Goal: Information Seeking & Learning: Learn about a topic

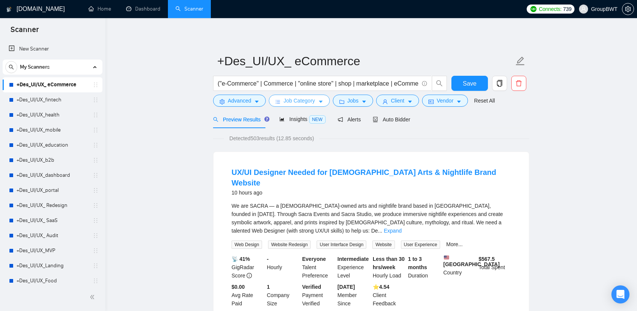
click at [307, 101] on span "Job Category" at bounding box center [299, 100] width 31 height 8
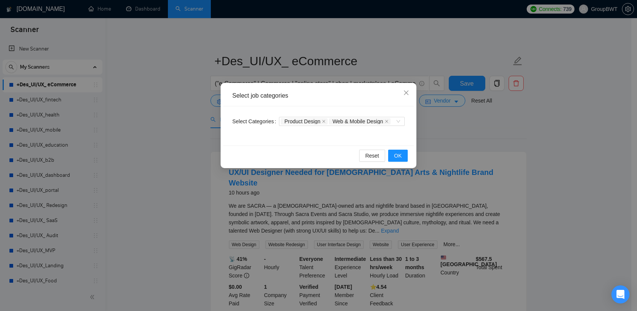
click at [189, 102] on div "Select job categories Select Categories Product Design Web & Mobile Design Rese…" at bounding box center [318, 155] width 637 height 311
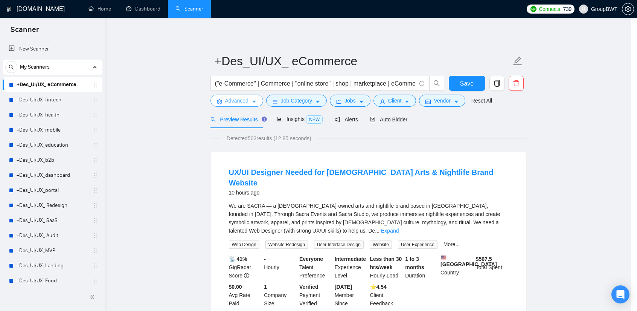
click at [230, 98] on span "Advanced" at bounding box center [236, 100] width 23 height 8
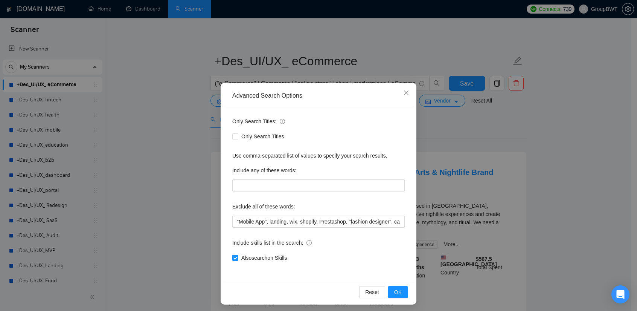
click at [507, 146] on div "Advanced Search Options Only Search Titles: Only Search Titles Use comma-separa…" at bounding box center [318, 155] width 637 height 311
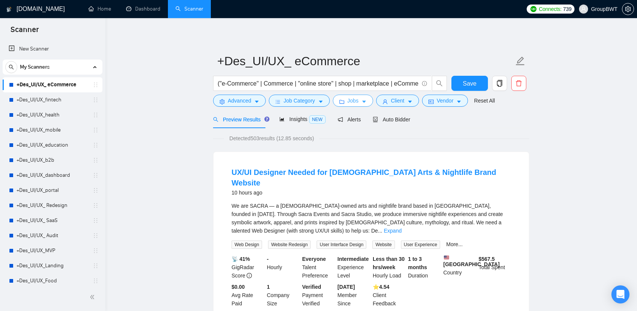
click at [334, 99] on button "Jobs" at bounding box center [353, 101] width 41 height 12
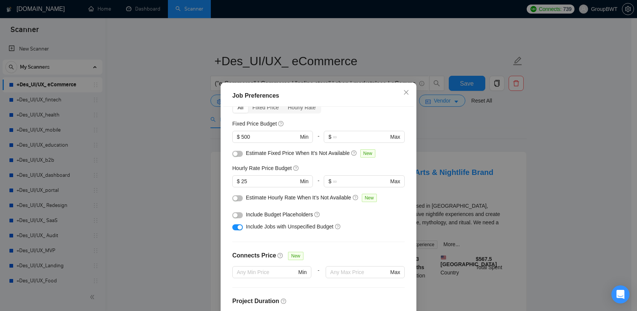
scroll to position [38, 0]
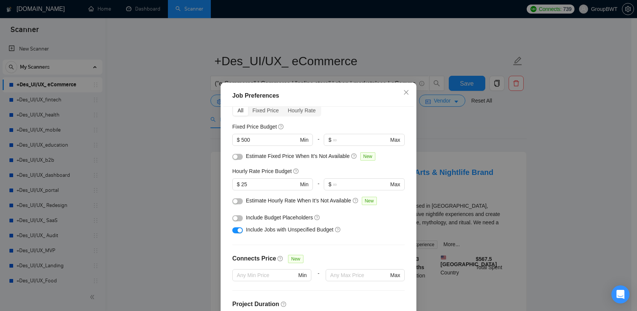
click at [449, 131] on div "Job Preferences Budget Project Type All Fixed Price Hourly Rate Fixed Price Bud…" at bounding box center [318, 155] width 637 height 311
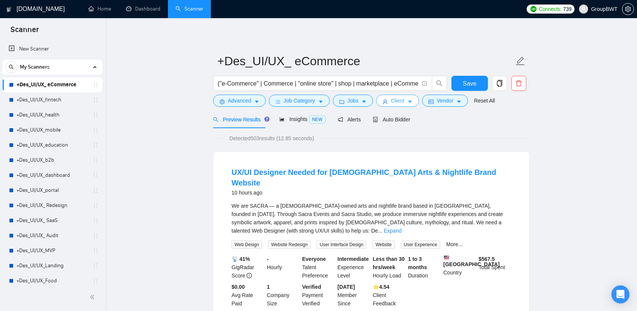
click at [396, 104] on span "Client" at bounding box center [398, 100] width 14 height 8
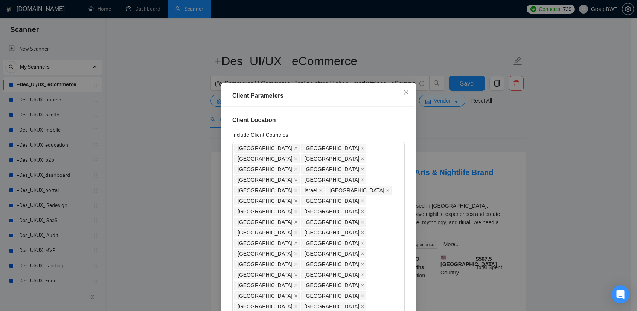
click at [432, 133] on div "Client Parameters Client Location Include Client Countries [GEOGRAPHIC_DATA] [G…" at bounding box center [318, 155] width 637 height 311
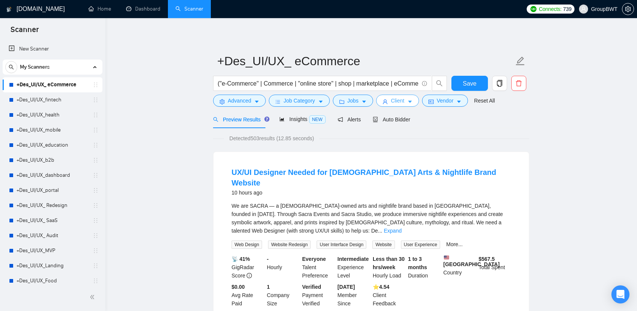
click at [391, 98] on span "Client" at bounding box center [398, 100] width 14 height 8
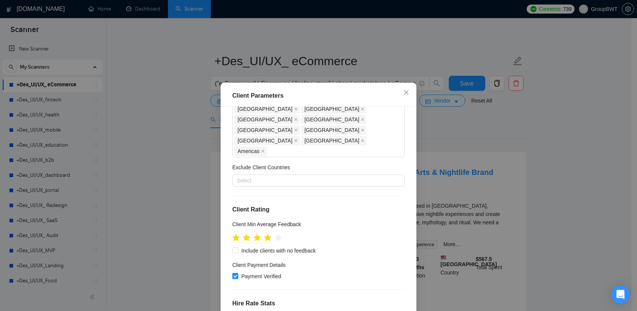
scroll to position [188, 0]
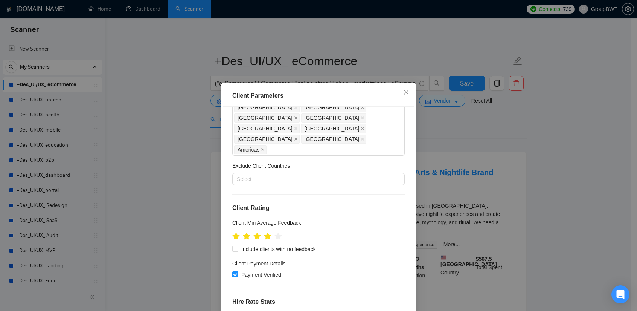
click at [473, 128] on div "Client Parameters Client Location Include Client Countries [GEOGRAPHIC_DATA] [G…" at bounding box center [318, 155] width 637 height 311
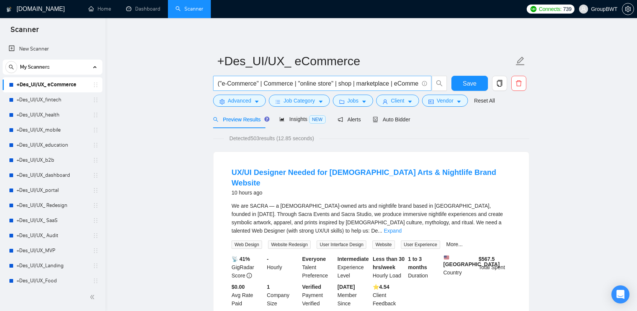
drag, startPoint x: 263, startPoint y: 208, endPoint x: 233, endPoint y: 85, distance: 126.4
drag, startPoint x: 233, startPoint y: 85, endPoint x: 591, endPoint y: 126, distance: 361.0
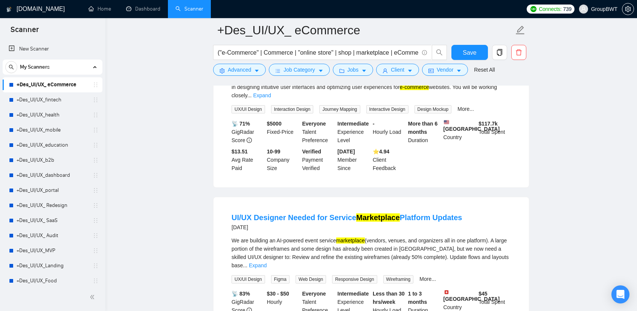
scroll to position [1356, 0]
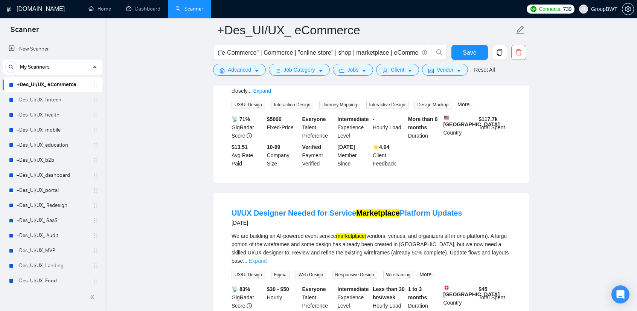
click at [267, 258] on link "Expand" at bounding box center [258, 261] width 18 height 6
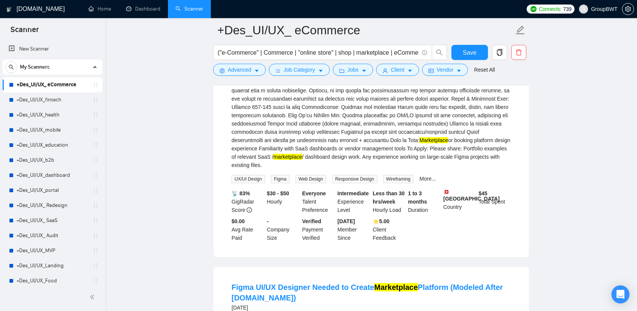
scroll to position [1545, 0]
